Goal: Book appointment/travel/reservation

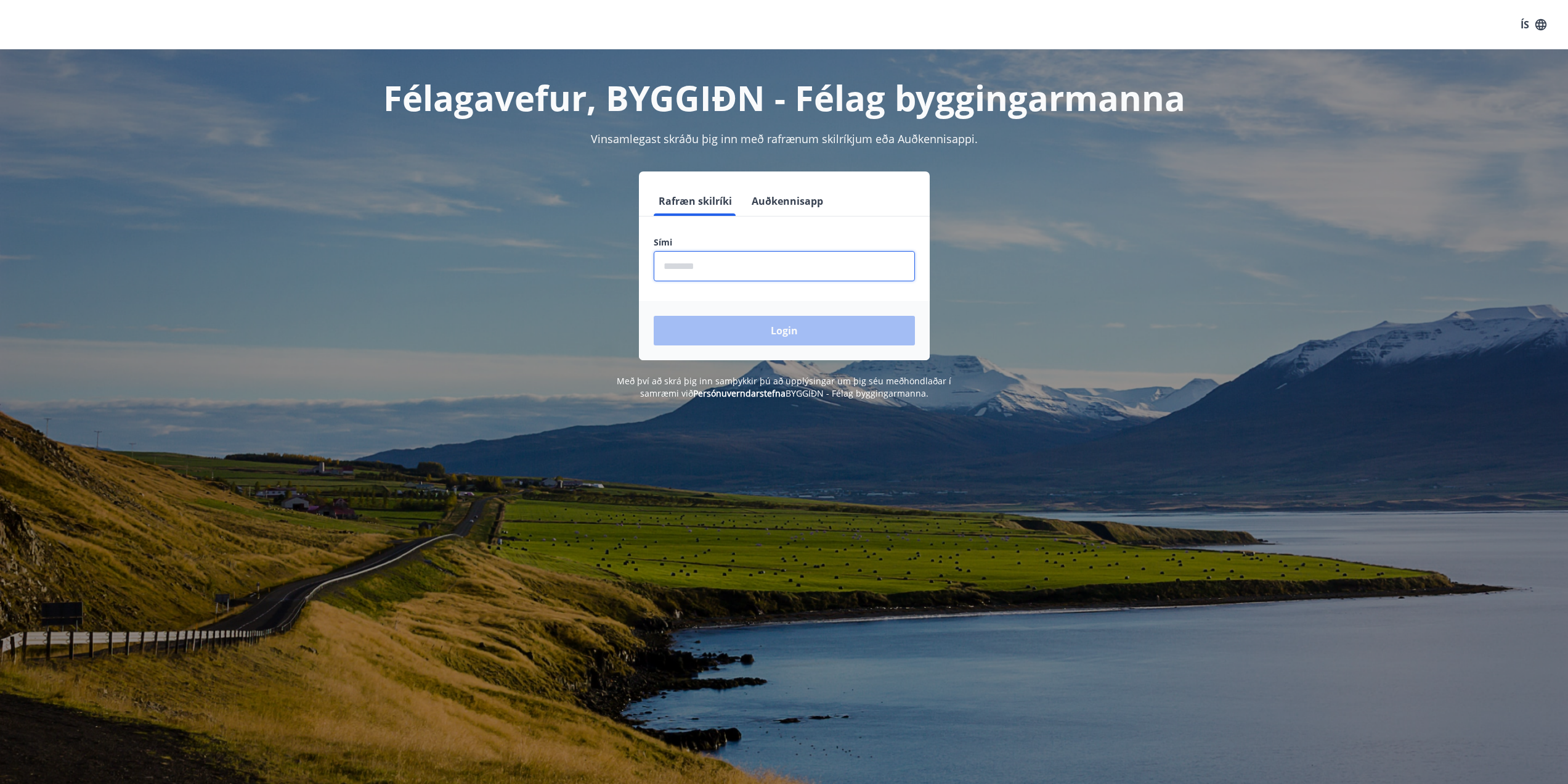
click at [689, 264] on input "phone" at bounding box center [784, 266] width 261 height 31
type input "********"
click at [845, 329] on button "Login" at bounding box center [784, 331] width 261 height 30
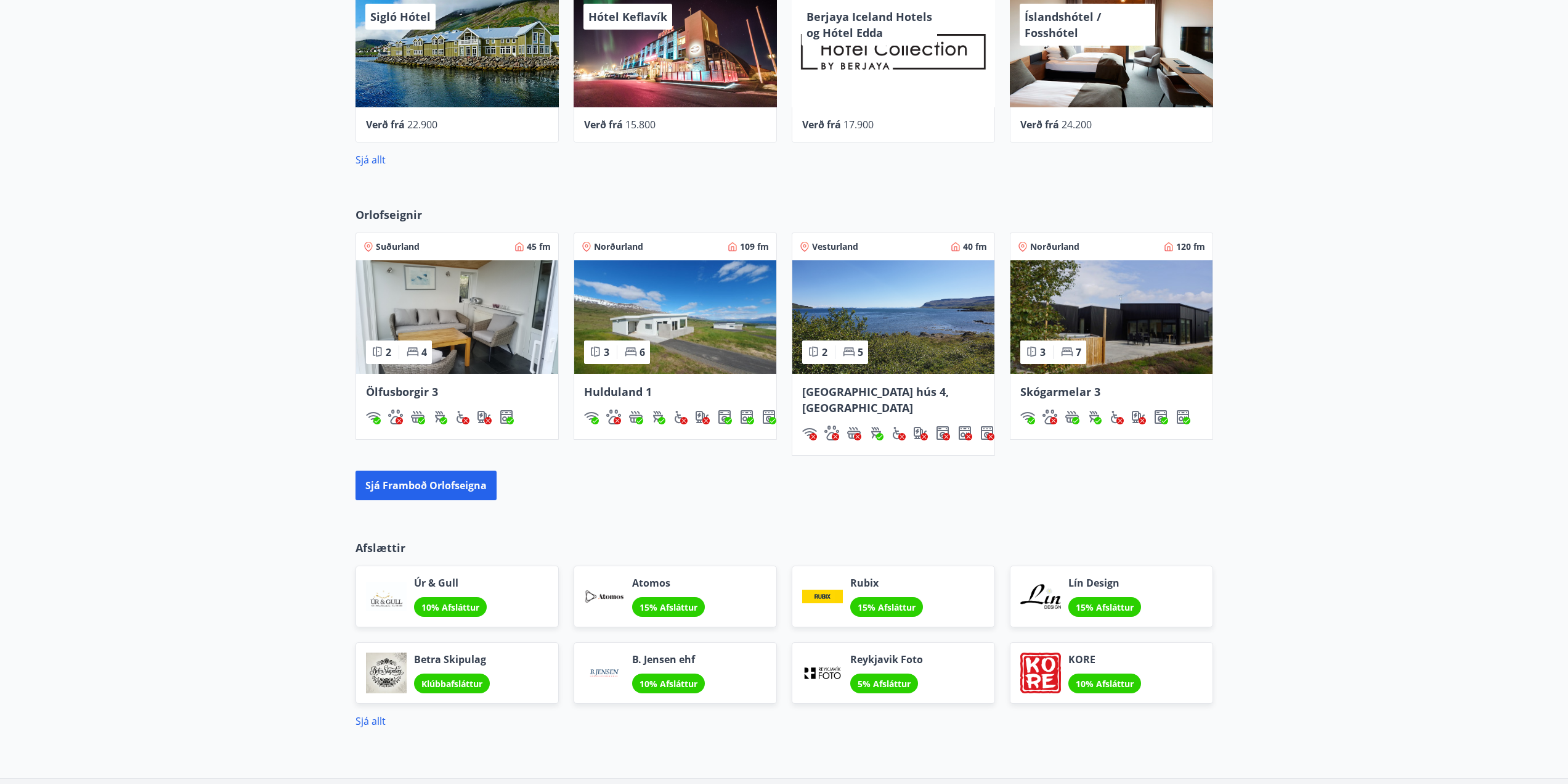
scroll to position [617, 0]
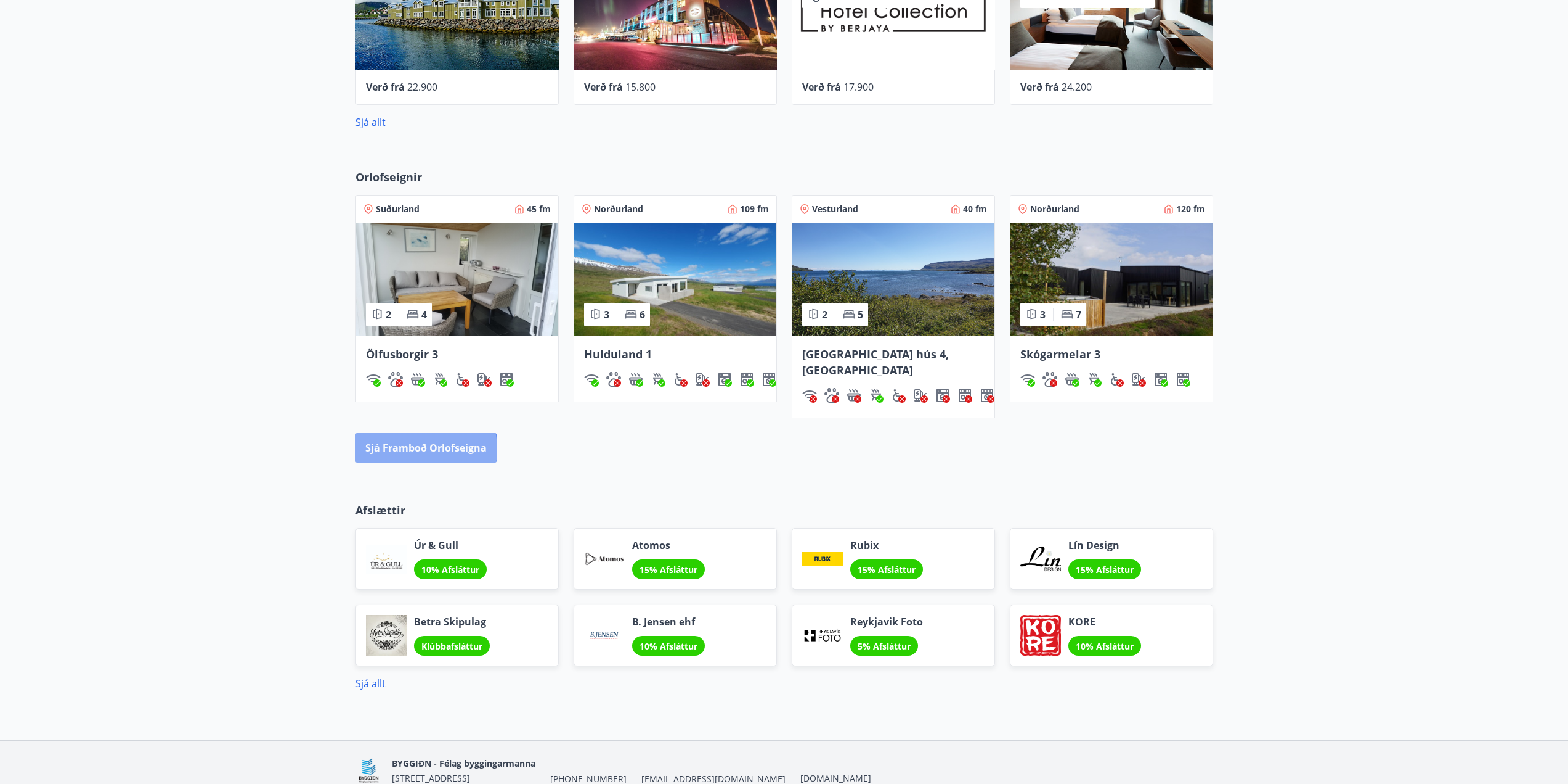
click at [421, 432] on button "Sjá framboð orlofseigna" at bounding box center [425, 447] width 141 height 30
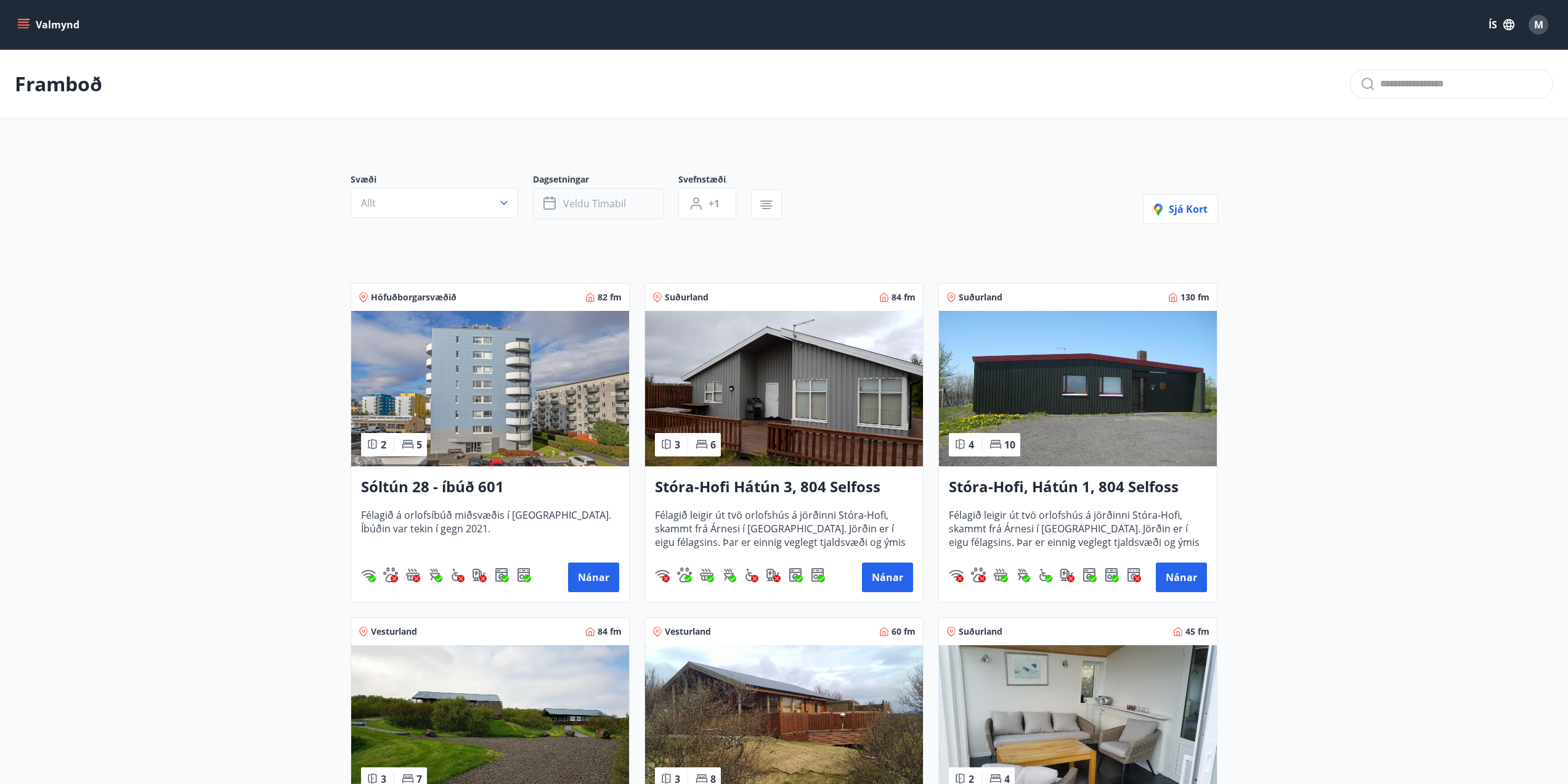
click at [597, 200] on span "Veldu tímabil" at bounding box center [595, 204] width 63 height 14
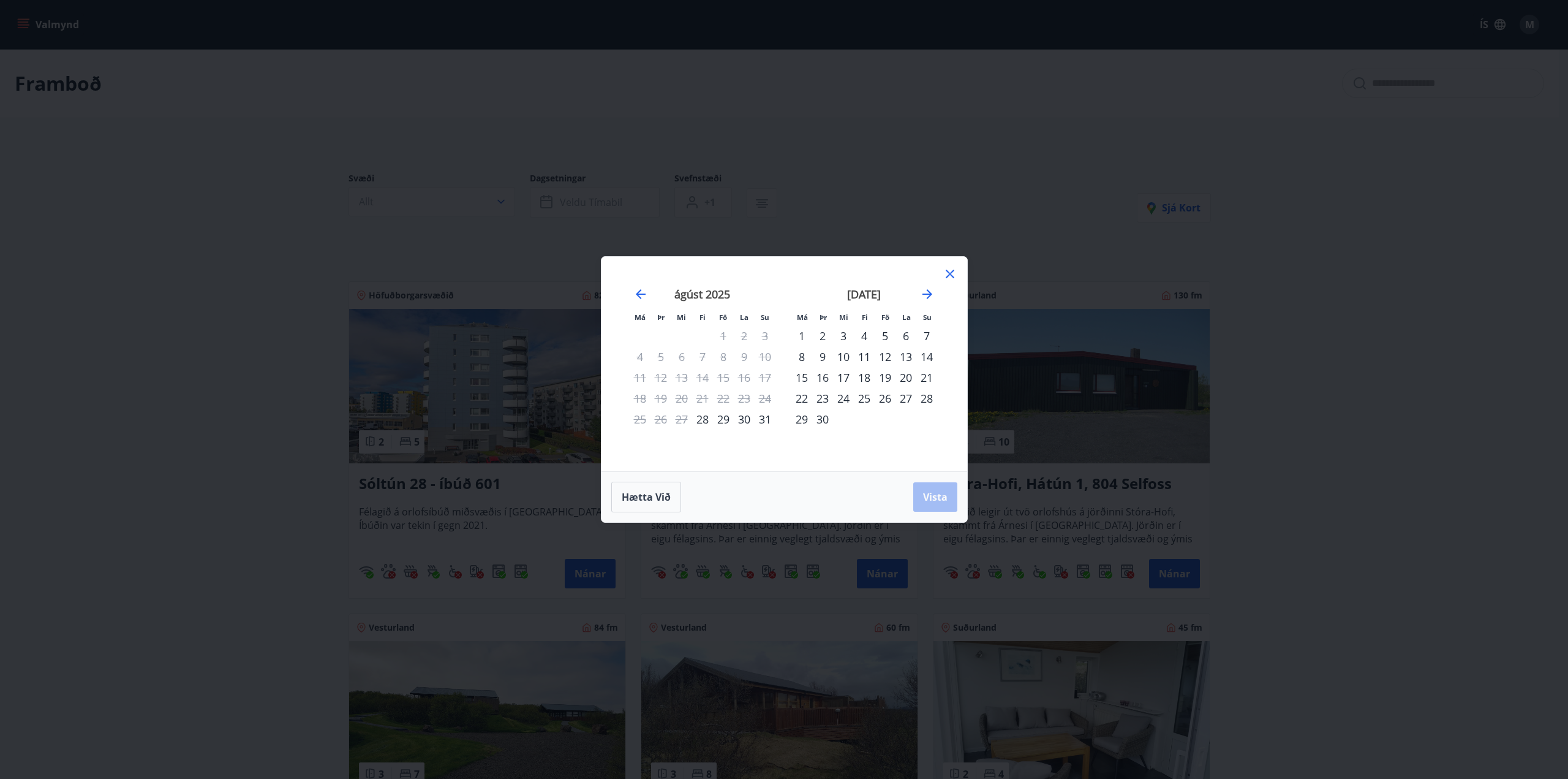
click at [889, 378] on div "19" at bounding box center [884, 377] width 21 height 21
click at [922, 380] on div "21" at bounding box center [926, 377] width 21 height 21
click at [942, 494] on span "Vista" at bounding box center [934, 497] width 24 height 14
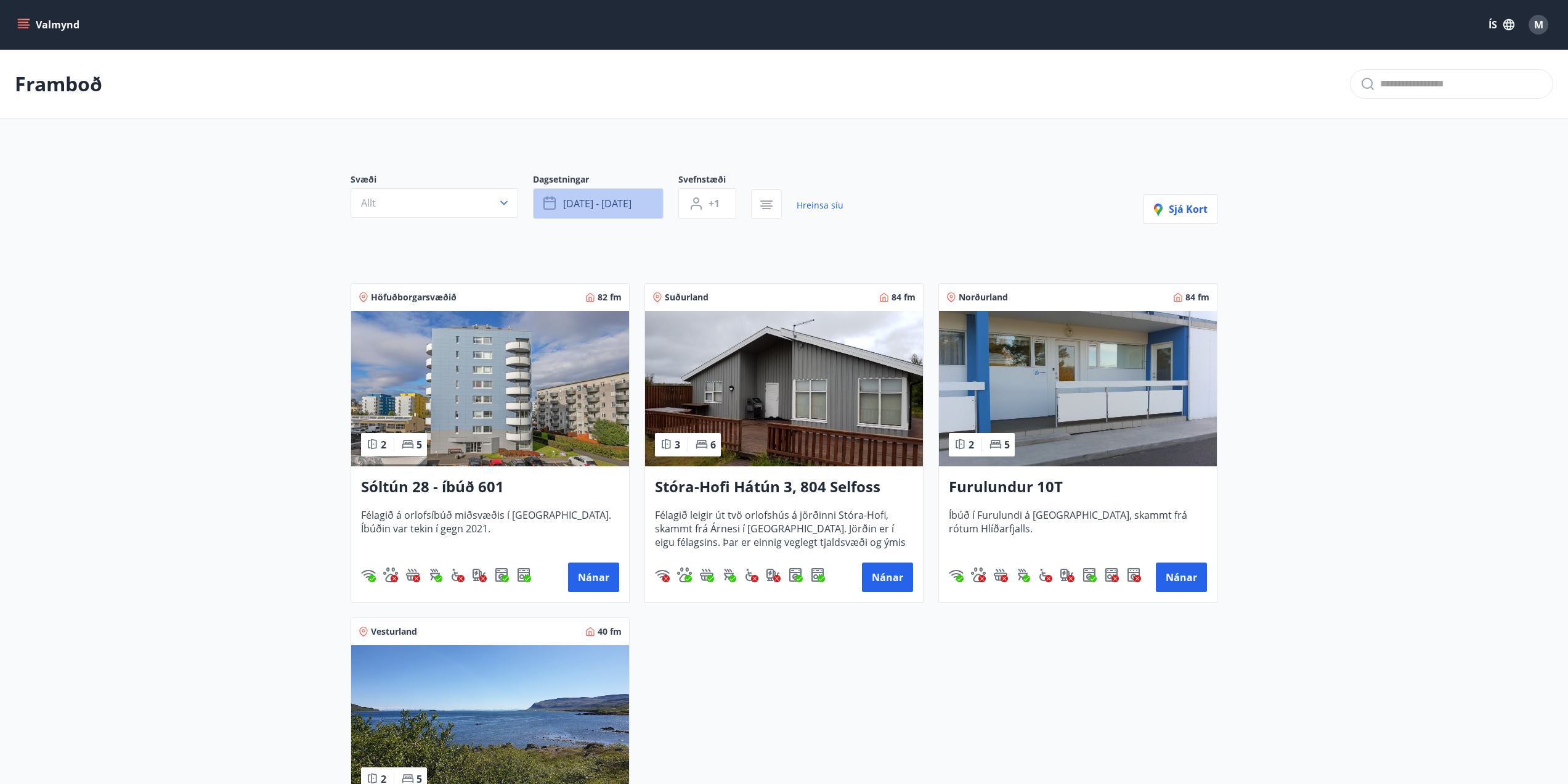
click at [617, 209] on span "sep 19 - sep 21" at bounding box center [596, 204] width 68 height 14
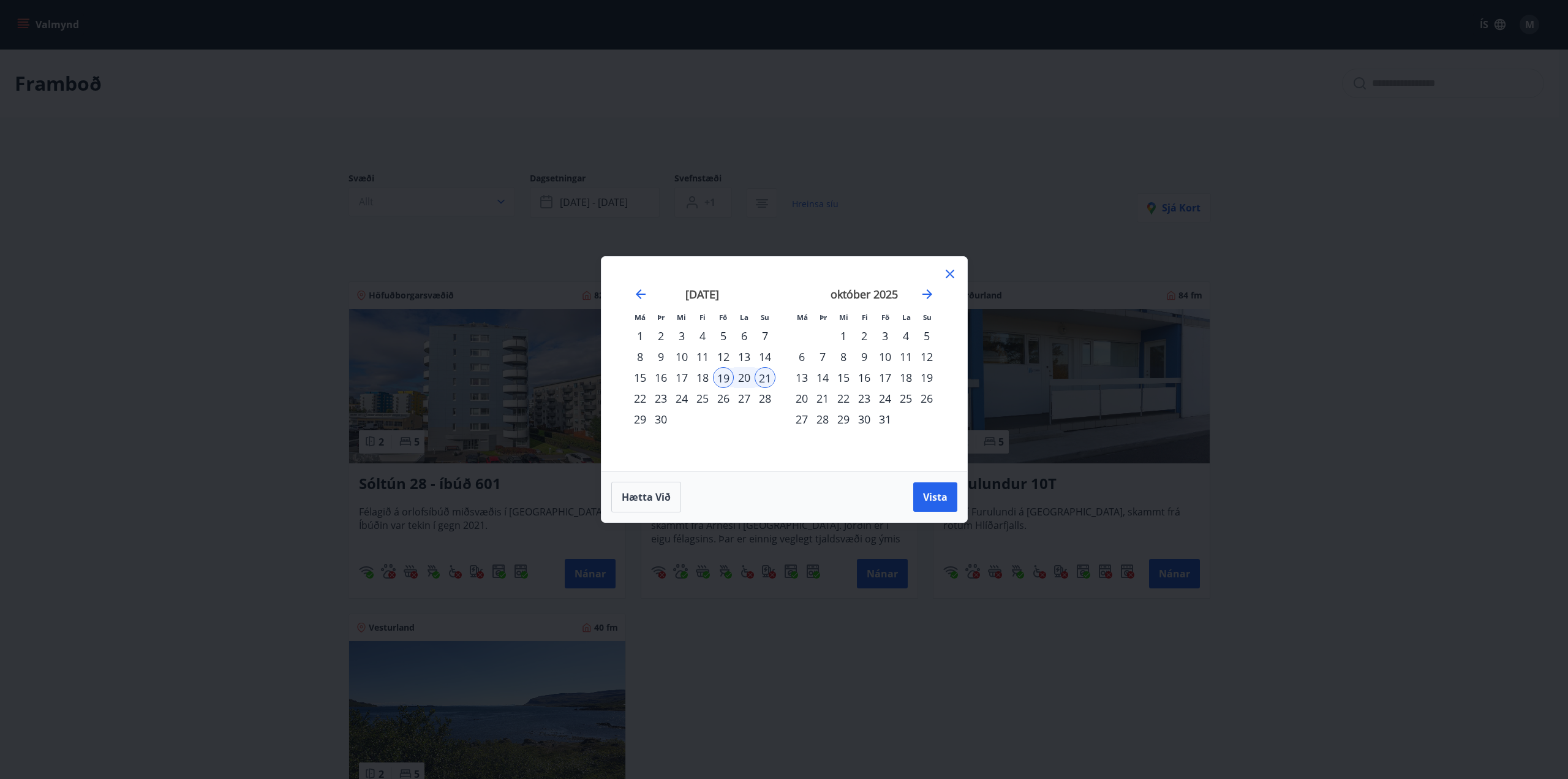
click at [720, 398] on div "26" at bounding box center [723, 397] width 21 height 21
click at [758, 400] on div "28" at bounding box center [764, 397] width 21 height 21
click at [924, 500] on span "Vista" at bounding box center [934, 497] width 24 height 14
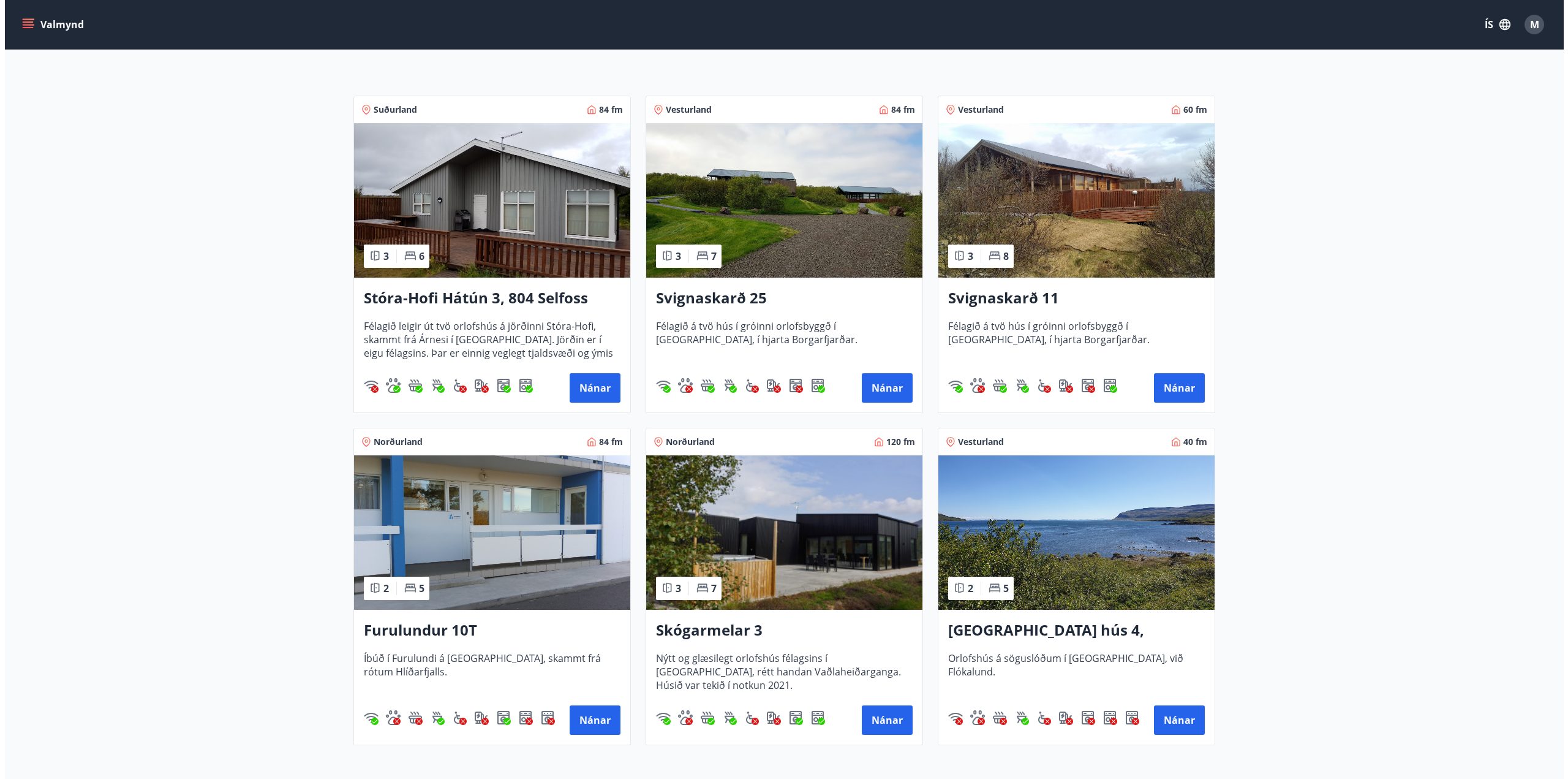
scroll to position [8, 0]
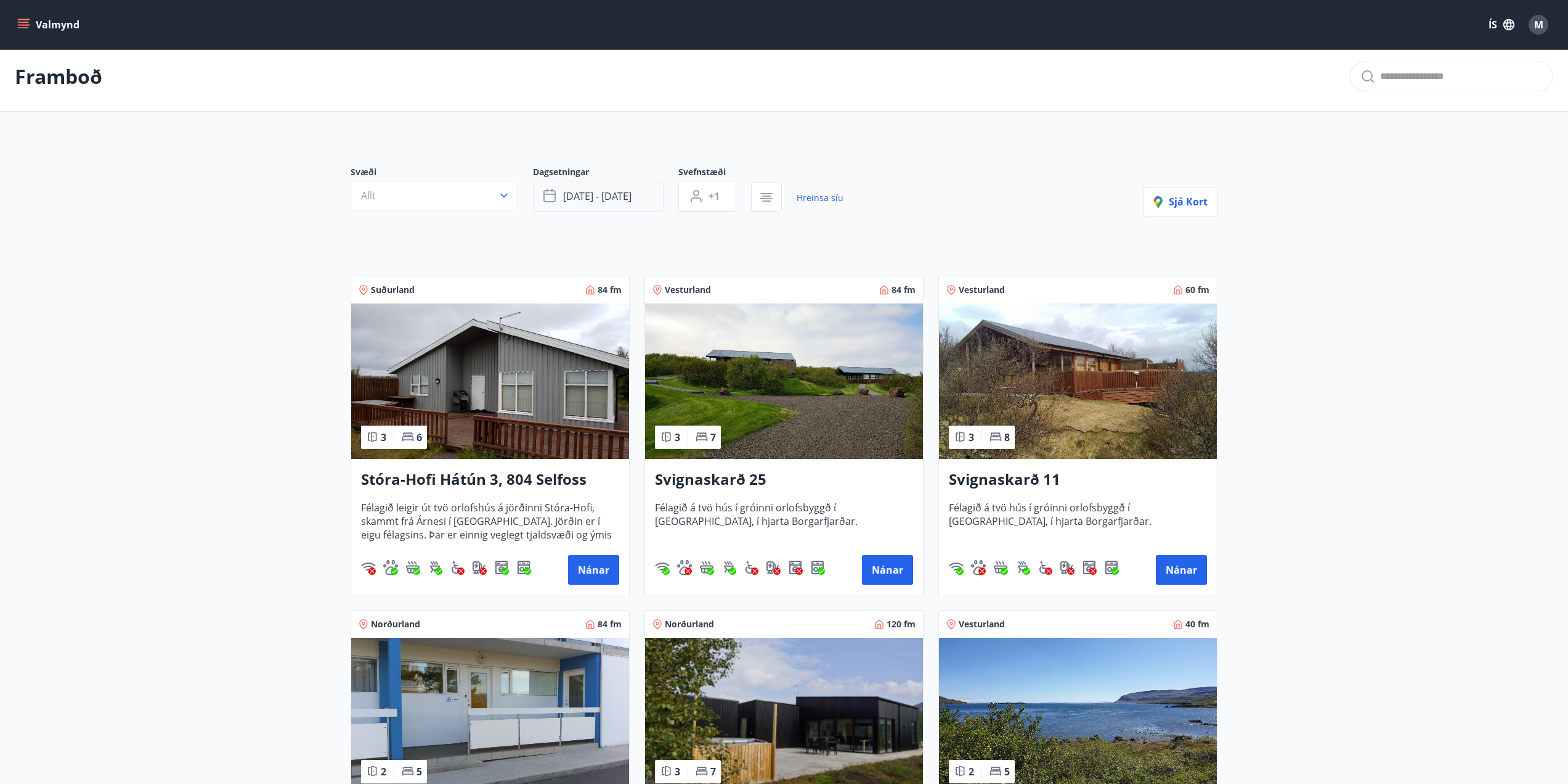
click at [592, 202] on span "sep 26 - sep 28" at bounding box center [596, 196] width 68 height 14
